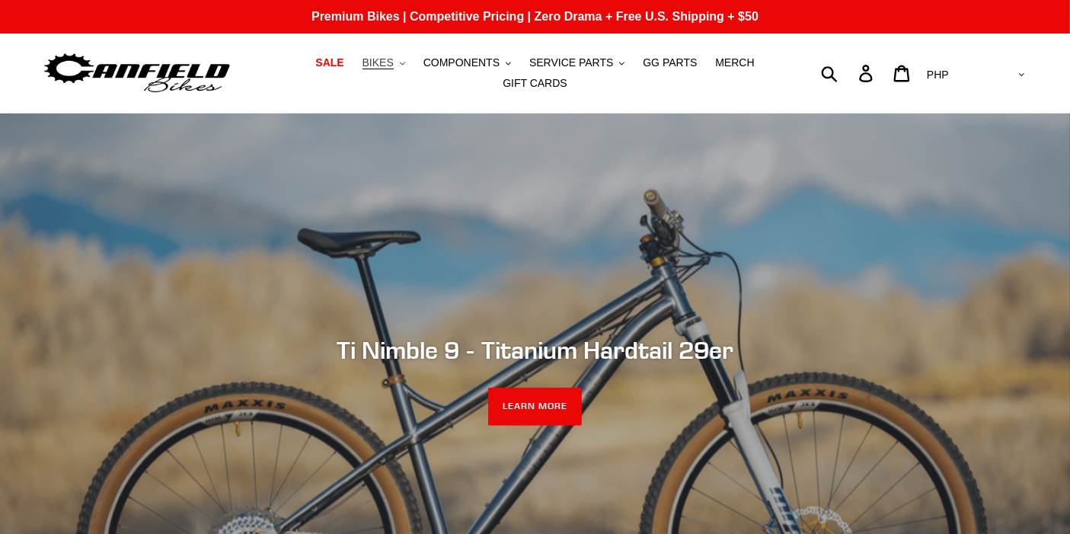
click at [384, 71] on button "BIKES .cls-1{fill:#231f20}" at bounding box center [384, 63] width 58 height 21
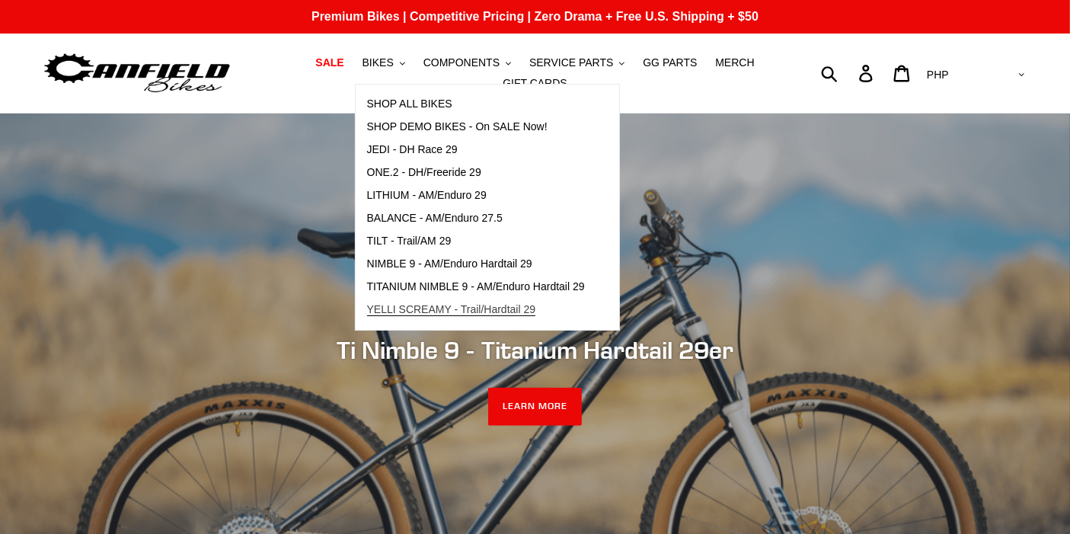
click at [384, 311] on span "YELLI SCREAMY - Trail/Hardtail 29" at bounding box center [451, 309] width 169 height 13
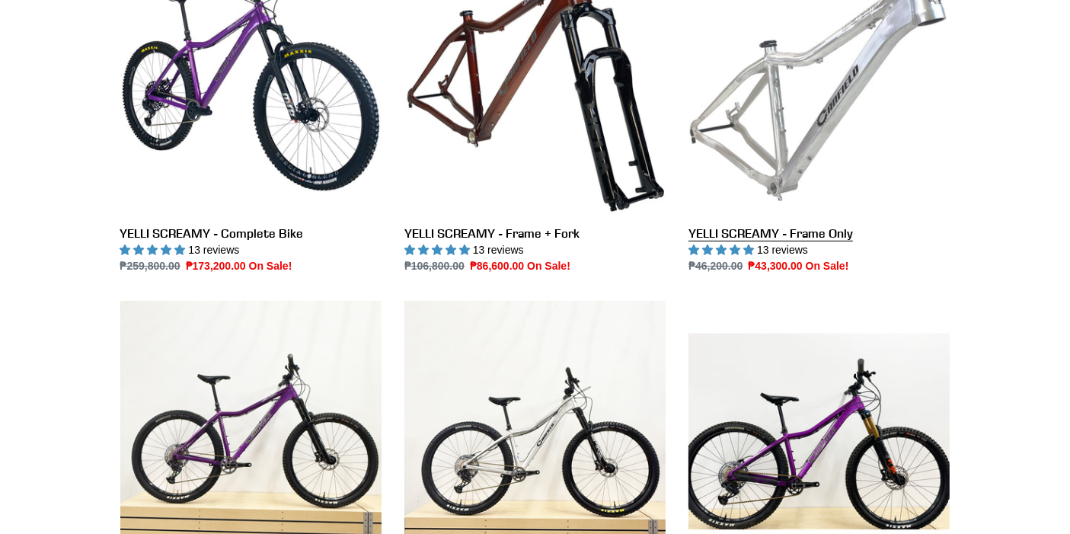
click at [840, 116] on link "YELLI SCREAMY - Frame Only" at bounding box center [818, 114] width 261 height 321
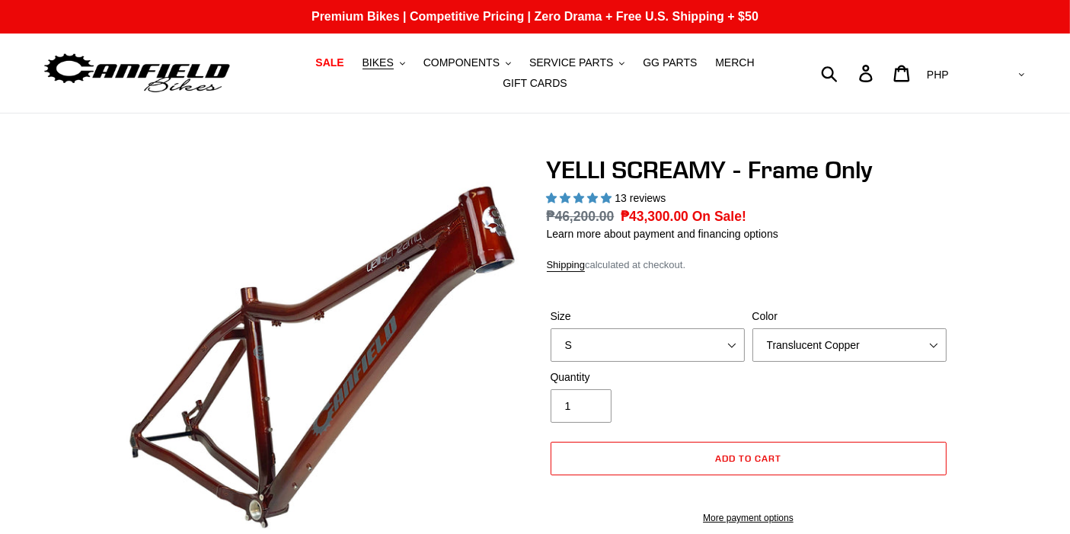
select select "highest-rating"
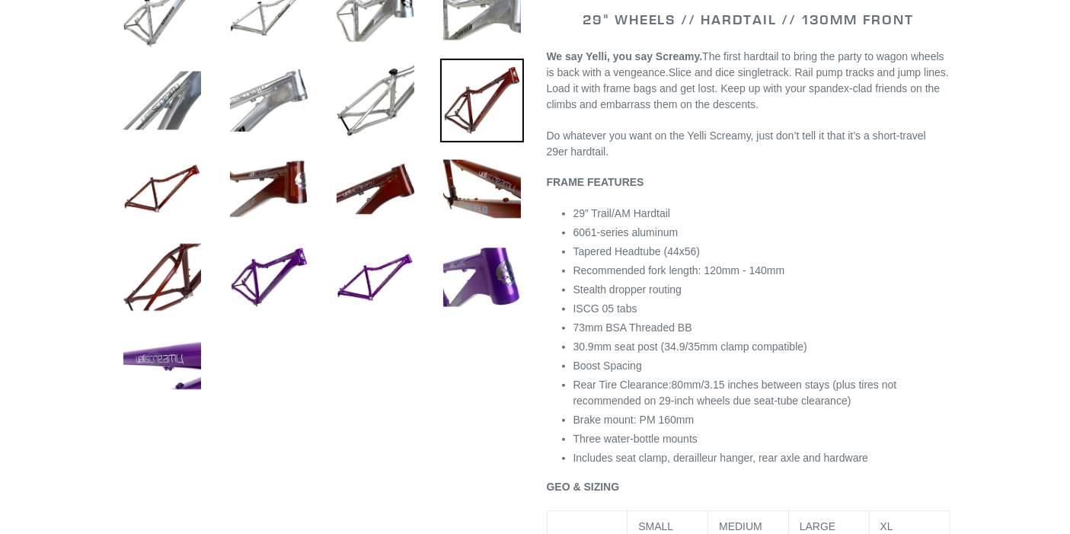
scroll to position [607, 0]
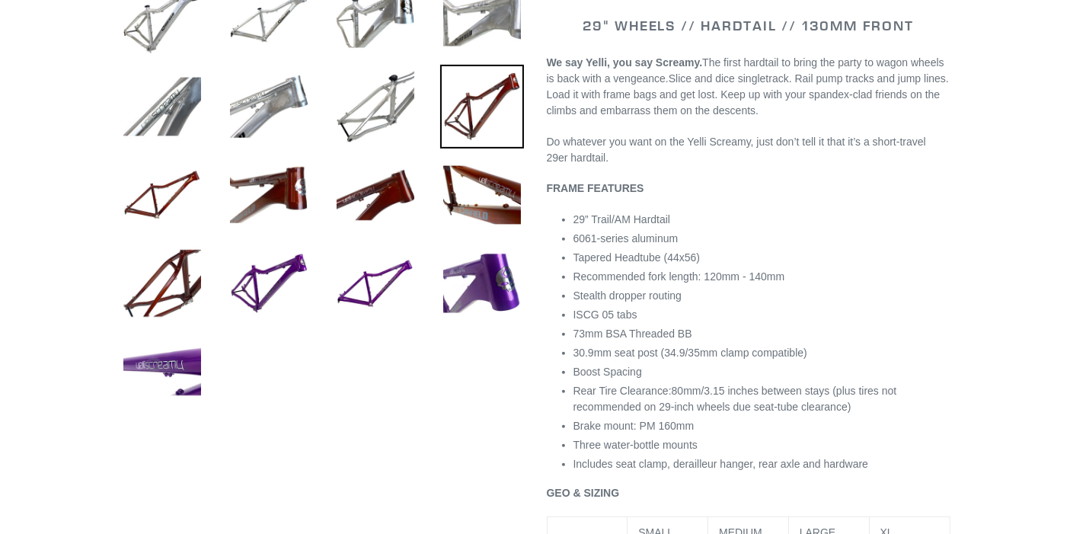
drag, startPoint x: 1076, startPoint y: 18, endPoint x: 1077, endPoint y: 77, distance: 58.7
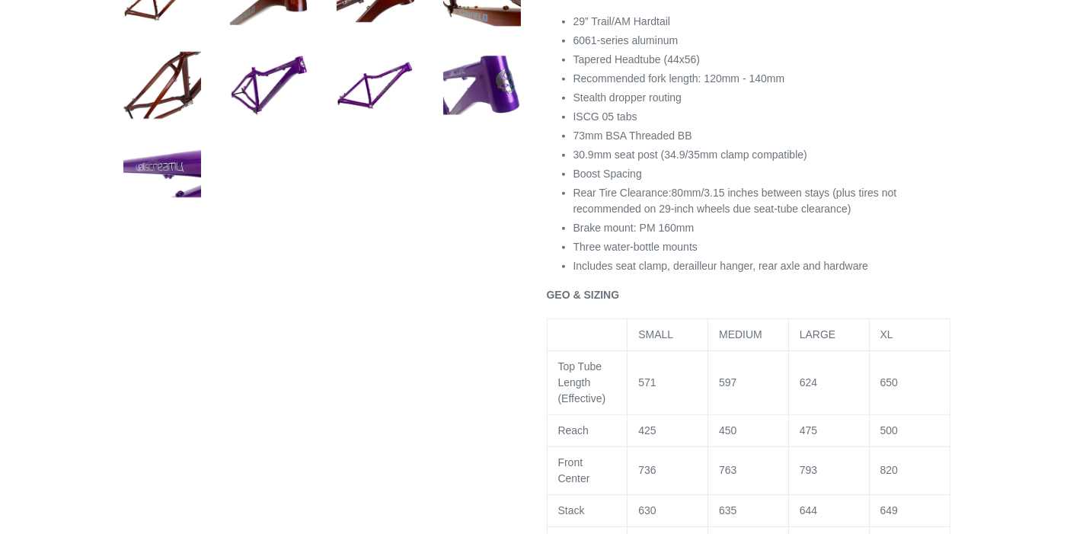
scroll to position [0, 0]
